Goal: Check status

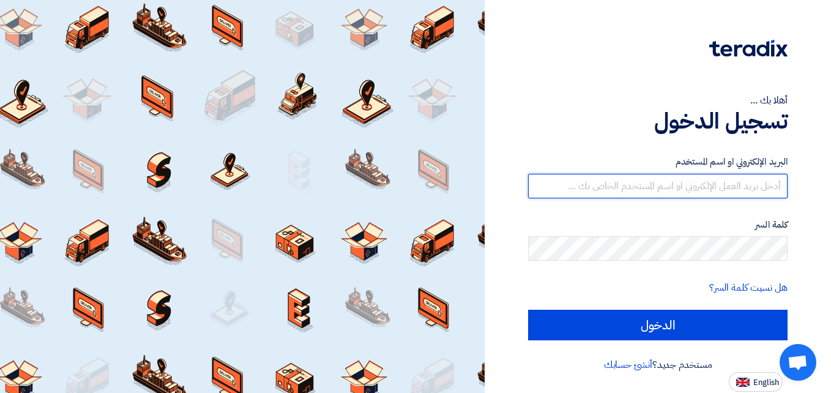
click at [607, 193] on input "text" at bounding box center [658, 186] width 260 height 24
type input "[EMAIL_ADDRESS][DOMAIN_NAME]"
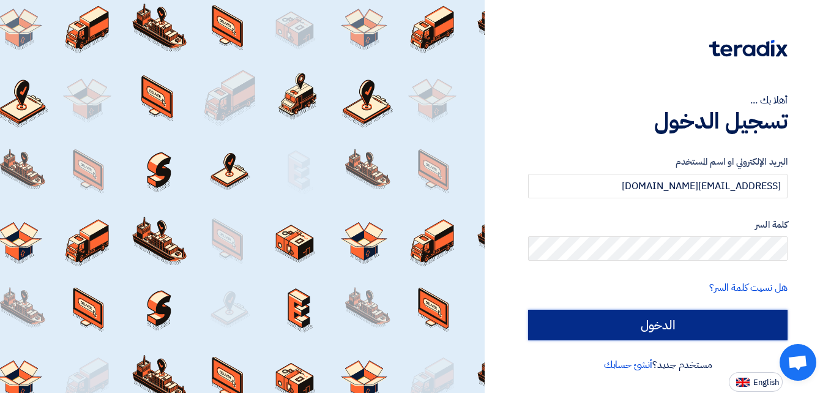
click at [638, 324] on input "الدخول" at bounding box center [658, 325] width 260 height 31
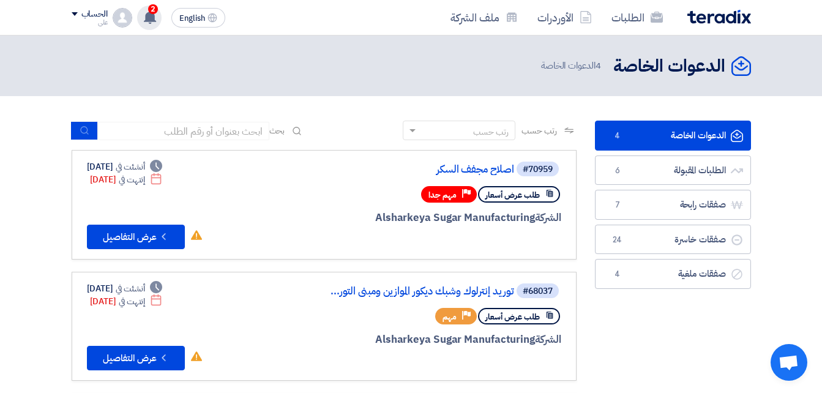
click at [148, 10] on icon at bounding box center [149, 16] width 13 height 13
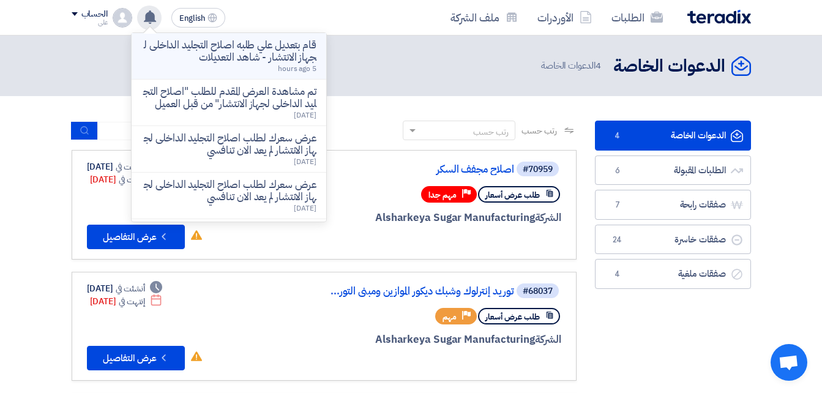
click at [242, 47] on p "قام بتعديل علي طلبه اصلاح التجليد الداخلى لجهاز الانتشار - شاهد التعديلات" at bounding box center [228, 51] width 175 height 24
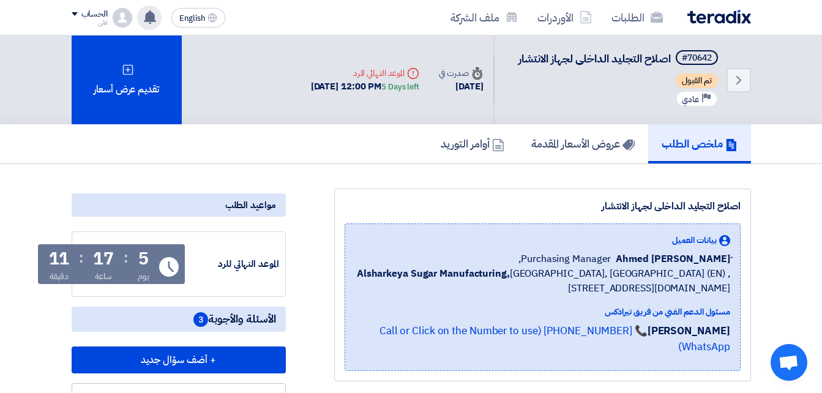
click at [149, 21] on use at bounding box center [150, 16] width 12 height 13
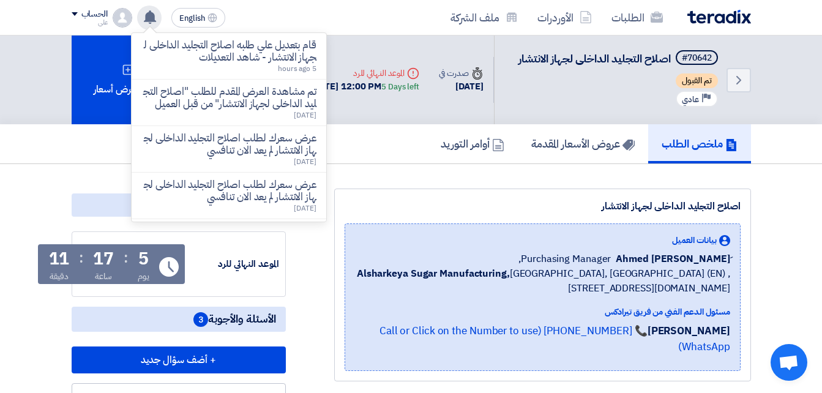
drag, startPoint x: 260, startPoint y: 50, endPoint x: 212, endPoint y: 45, distance: 48.6
click at [212, 47] on p "قام بتعديل علي طلبه اصلاح التجليد الداخلى لجهاز الانتشار - شاهد التعديلات" at bounding box center [228, 51] width 175 height 24
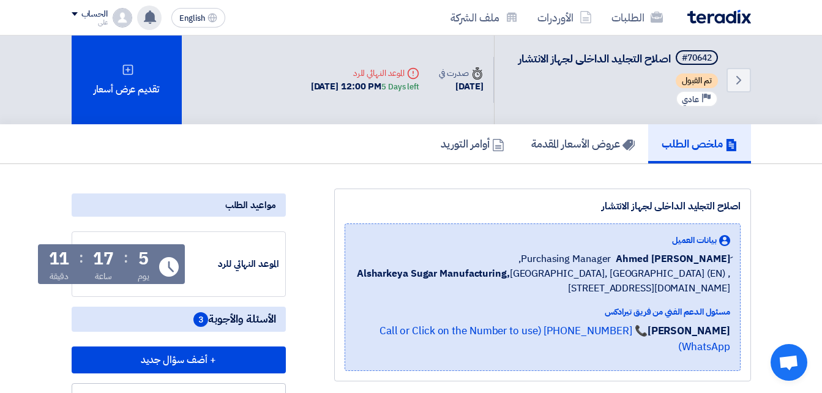
click at [151, 12] on use at bounding box center [150, 16] width 12 height 13
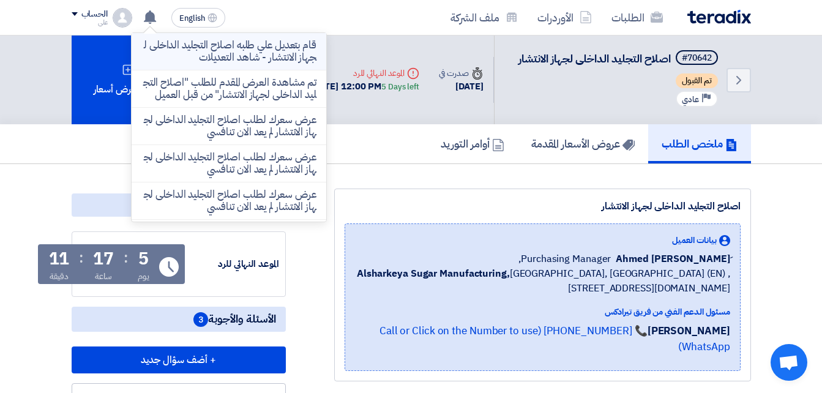
click at [211, 54] on p "قام بتعديل علي طلبه اصلاح التجليد الداخلى لجهاز الانتشار - شاهد التعديلات" at bounding box center [228, 51] width 175 height 24
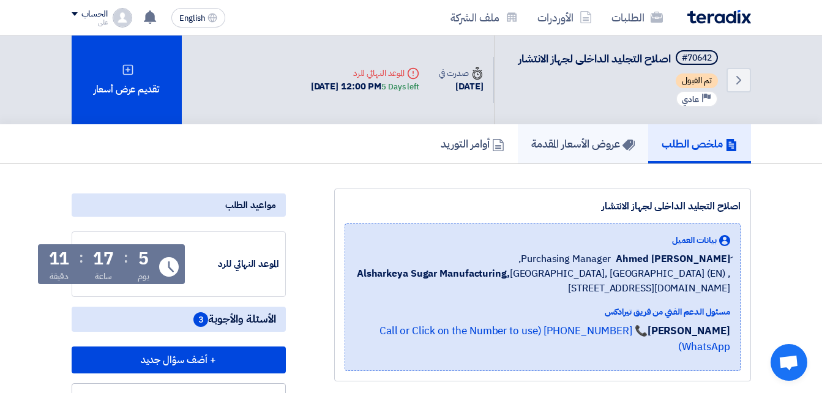
click at [559, 144] on h5 "عروض الأسعار المقدمة" at bounding box center [582, 144] width 103 height 14
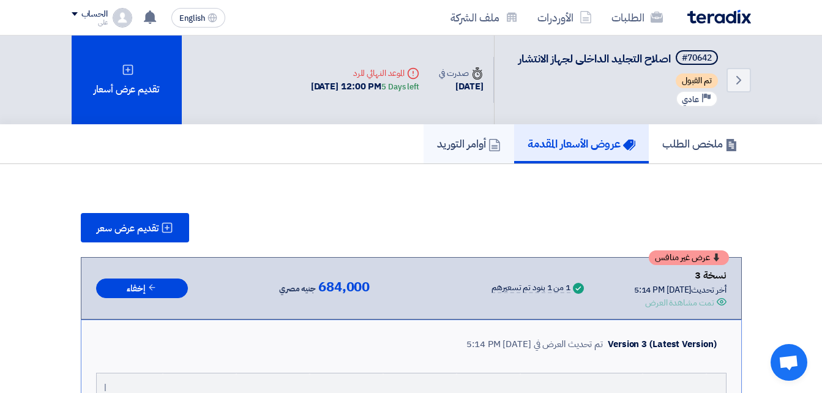
click at [451, 143] on h5 "أوامر التوريد" at bounding box center [469, 144] width 64 height 14
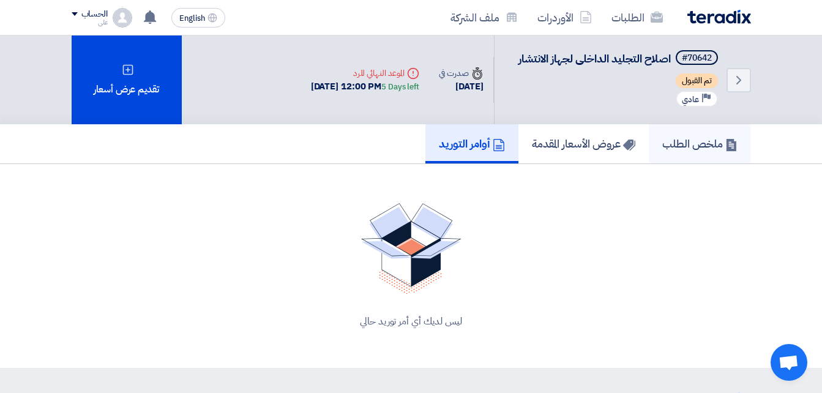
click at [675, 141] on h5 "ملخص الطلب" at bounding box center [699, 144] width 75 height 14
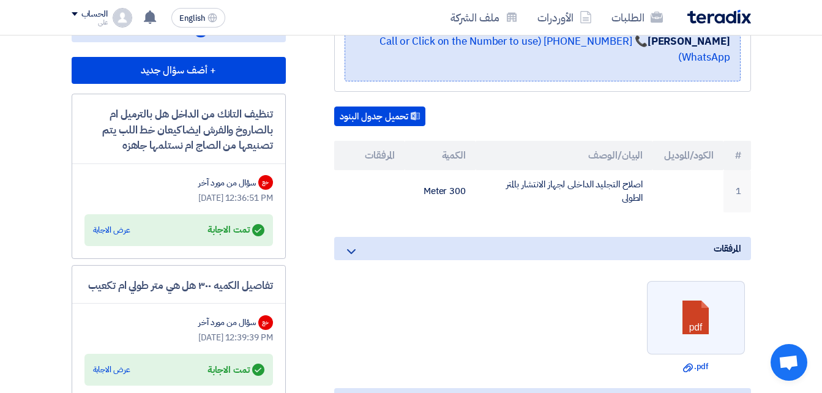
scroll to position [288, 0]
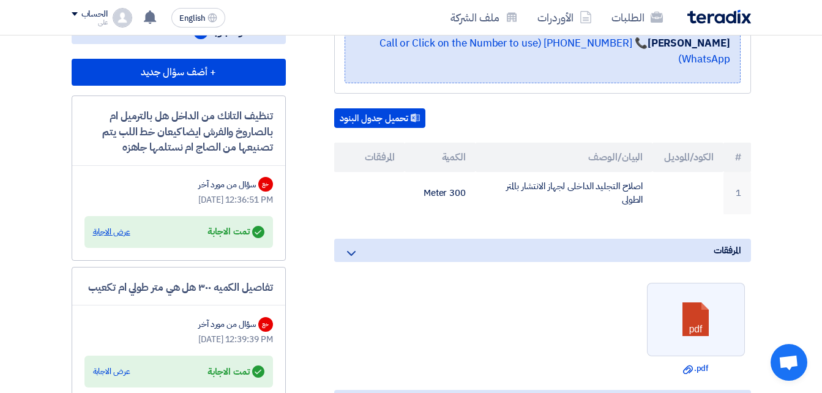
click at [108, 237] on div "عرض الاجابة" at bounding box center [111, 232] width 37 height 12
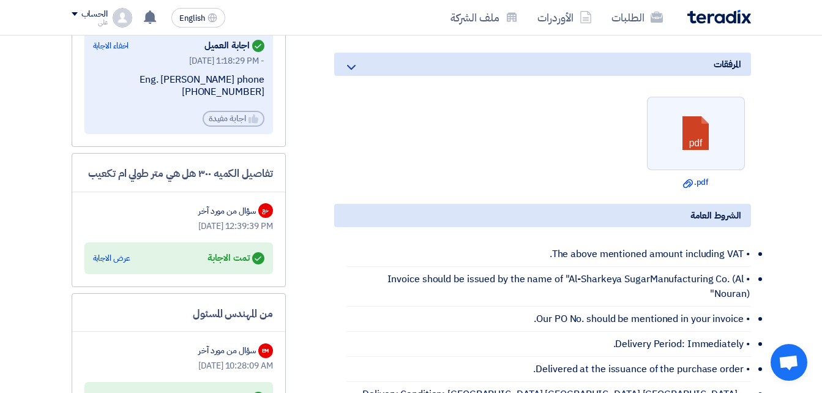
scroll to position [478, 0]
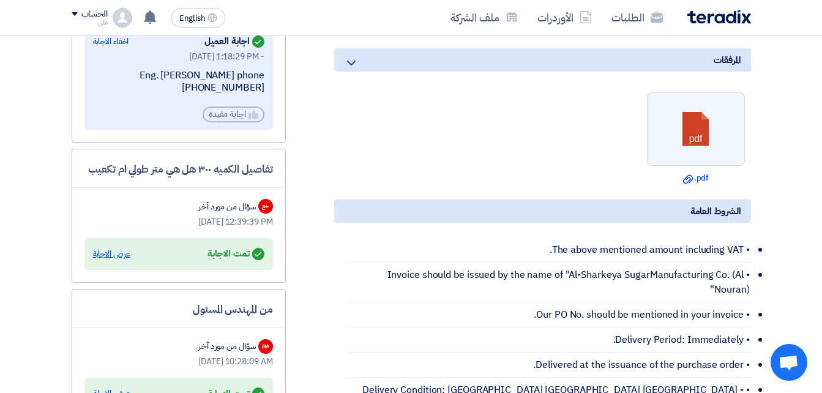
click at [107, 253] on div "عرض الاجابة" at bounding box center [111, 254] width 37 height 12
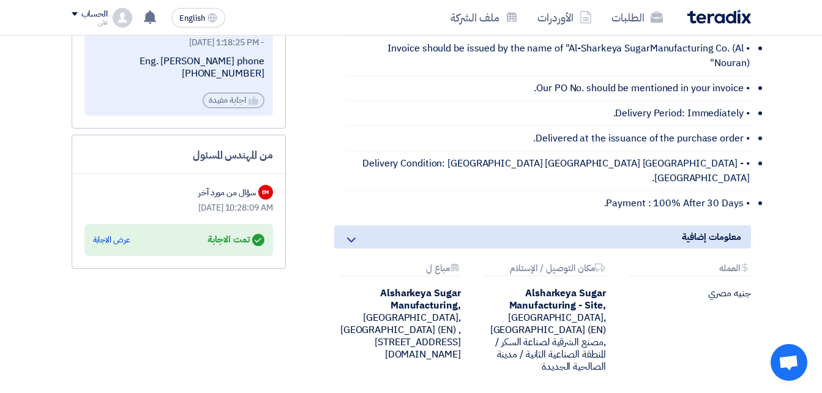
scroll to position [709, 0]
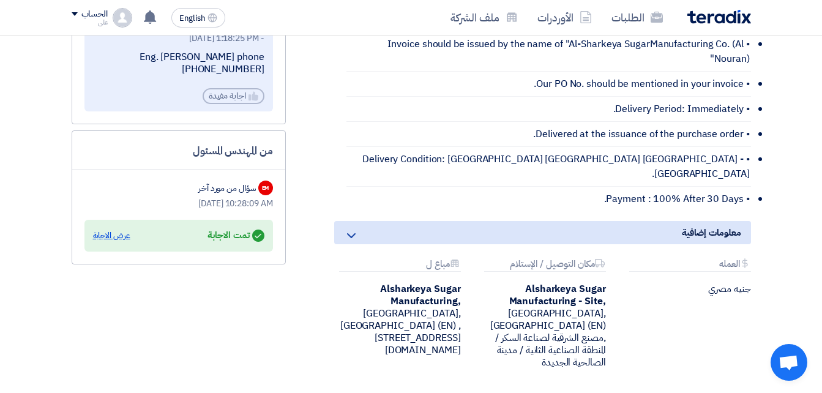
click at [102, 239] on div "عرض الاجابة" at bounding box center [111, 236] width 37 height 12
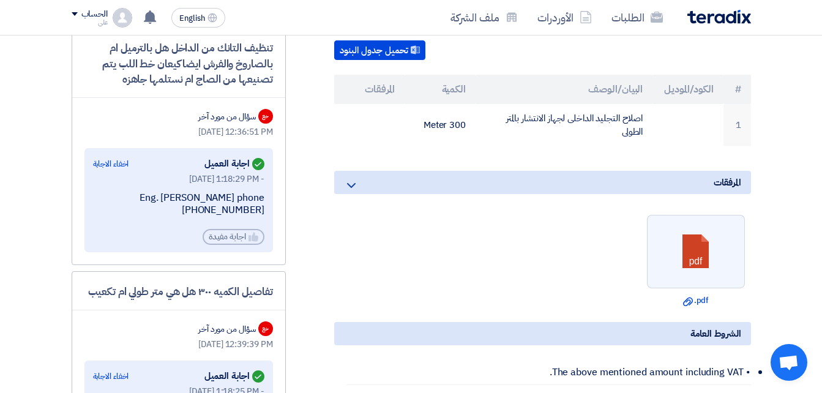
scroll to position [380, 0]
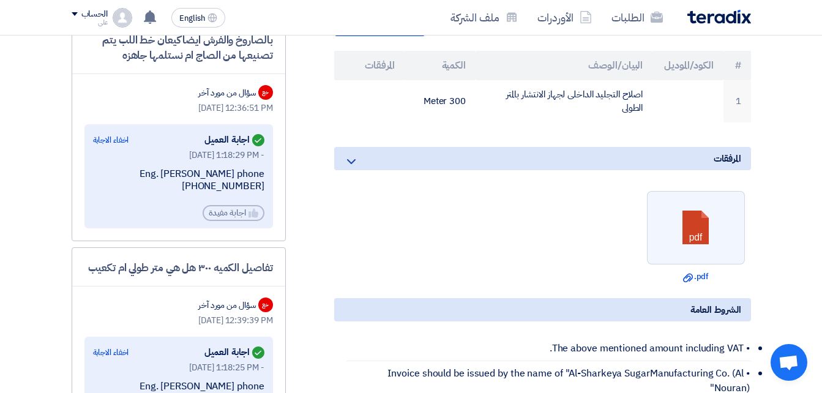
click at [353, 154] on icon at bounding box center [351, 161] width 15 height 15
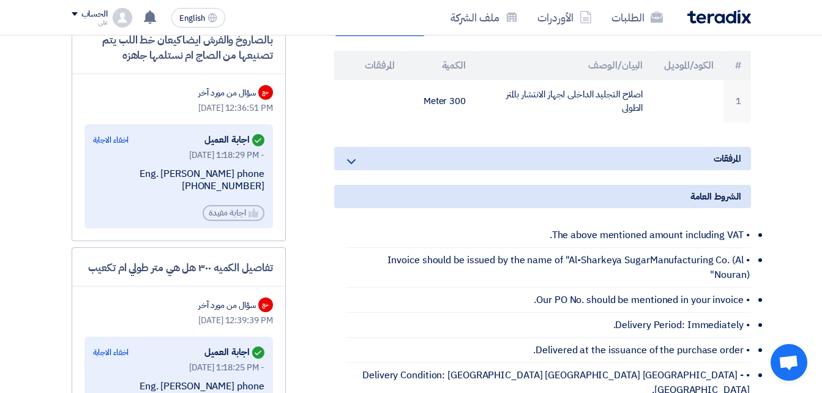
click at [353, 154] on icon at bounding box center [351, 161] width 15 height 15
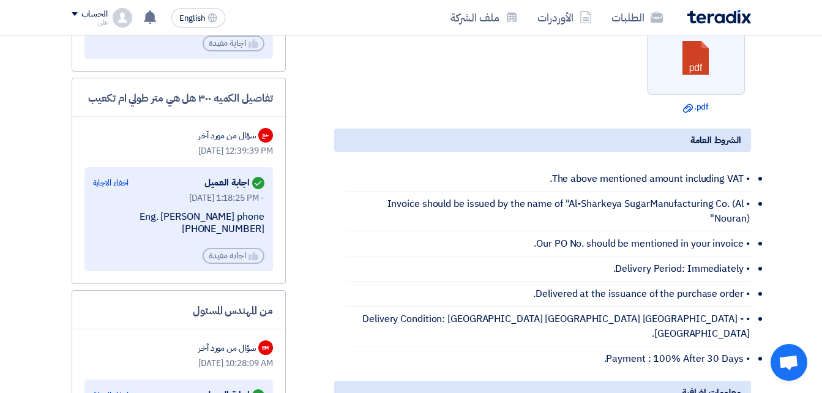
scroll to position [570, 0]
